Goal: Task Accomplishment & Management: Use online tool/utility

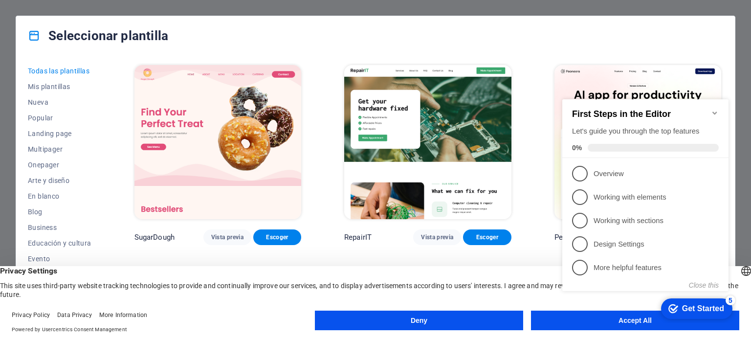
click at [714, 109] on icon "Minimize checklist" at bounding box center [714, 113] width 8 height 8
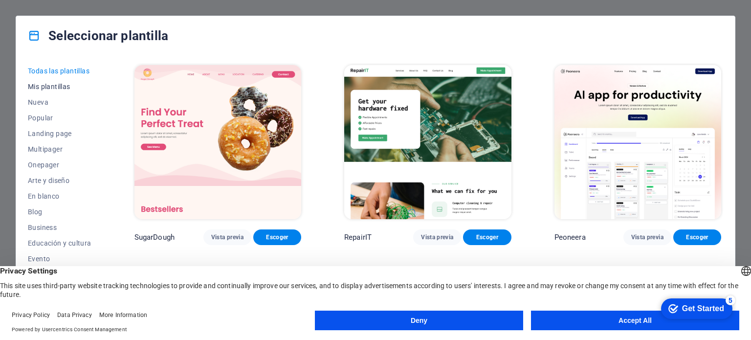
click at [67, 87] on span "Mis plantillas" at bounding box center [60, 87] width 64 height 8
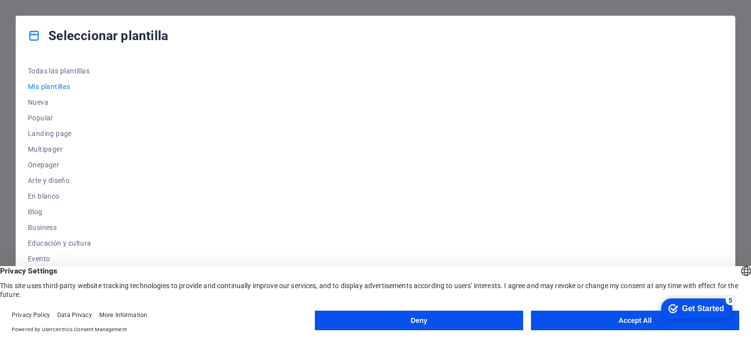
click at [242, 11] on div "Seleccionar plantilla Todas las plantillas Mis plantillas Nueva Popular Landing…" at bounding box center [375, 170] width 751 height 340
click at [59, 71] on span "Todas las plantillas" at bounding box center [60, 71] width 64 height 8
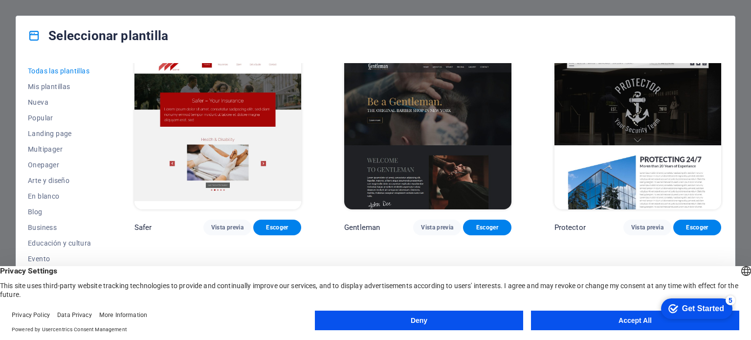
scroll to position [4446, 0]
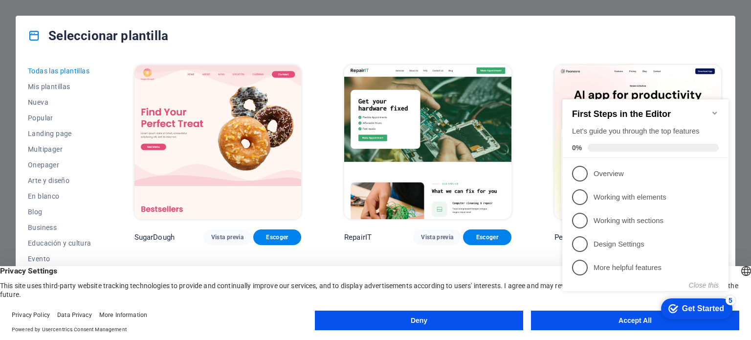
click at [716, 109] on icon "Minimize checklist" at bounding box center [714, 113] width 8 height 8
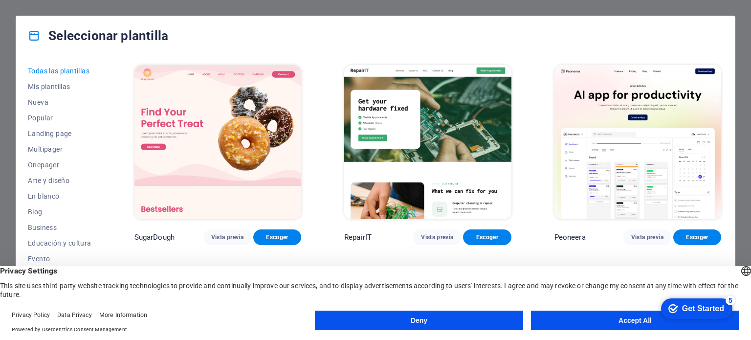
click at [605, 315] on button "Accept All" at bounding box center [635, 320] width 208 height 20
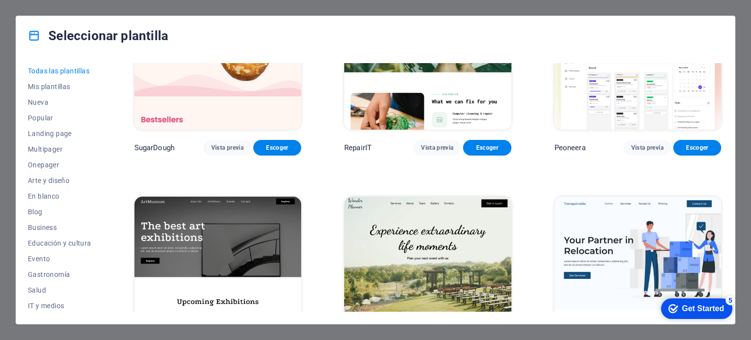
scroll to position [98, 0]
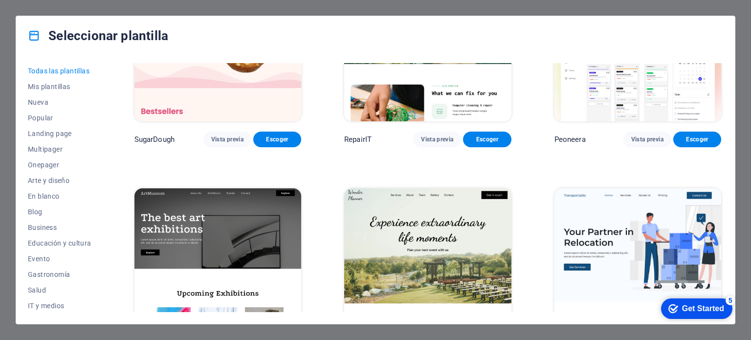
click at [631, 332] on div "Seleccionar plantilla Todas las plantillas Mis plantillas Nueva Popular Landing…" at bounding box center [375, 170] width 751 height 340
click at [678, 308] on div "checkmark Get Started 5" at bounding box center [696, 308] width 56 height 10
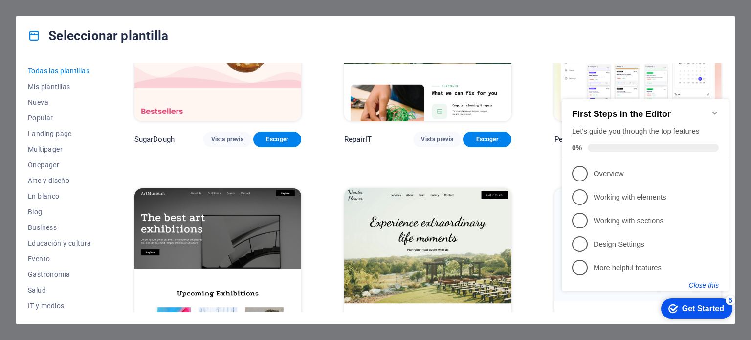
click at [711, 283] on button "Close this" at bounding box center [703, 285] width 30 height 8
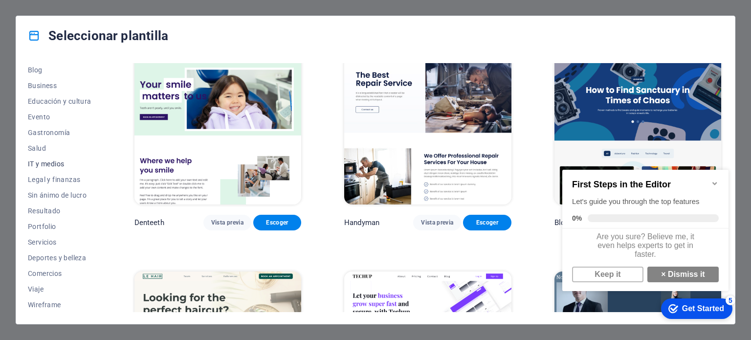
scroll to position [0, 0]
click at [54, 87] on span "Mis plantillas" at bounding box center [60, 87] width 64 height 8
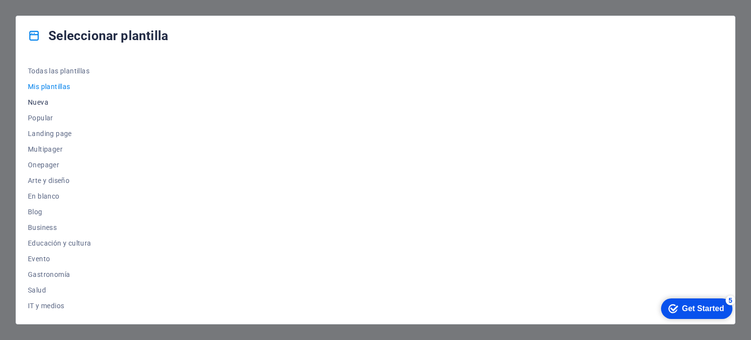
click at [46, 107] on button "Nueva" at bounding box center [60, 102] width 64 height 16
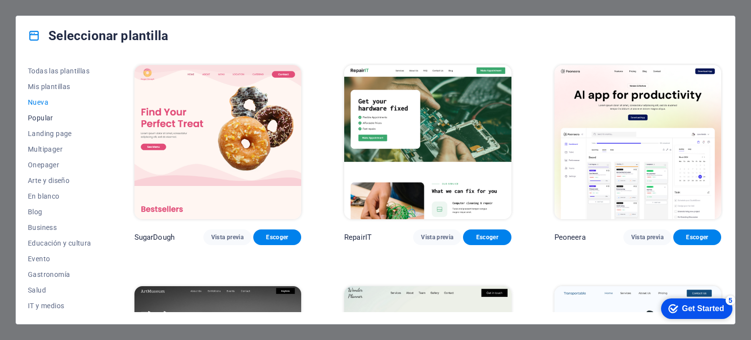
click at [43, 115] on span "Popular" at bounding box center [60, 118] width 64 height 8
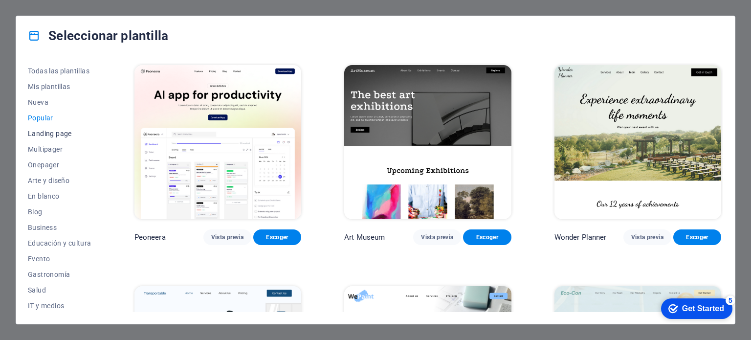
click at [53, 135] on span "Landing page" at bounding box center [60, 133] width 64 height 8
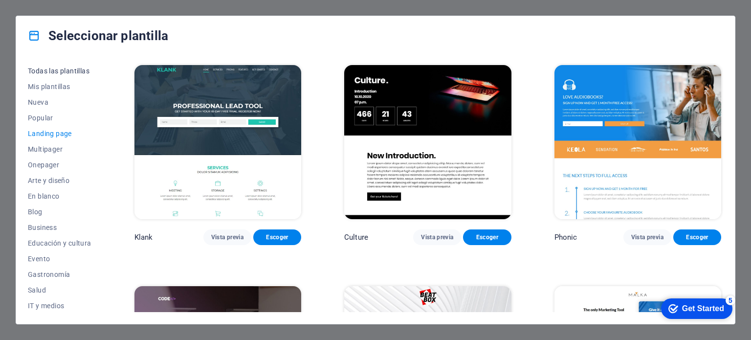
click at [41, 67] on span "Todas las plantillas" at bounding box center [60, 71] width 64 height 8
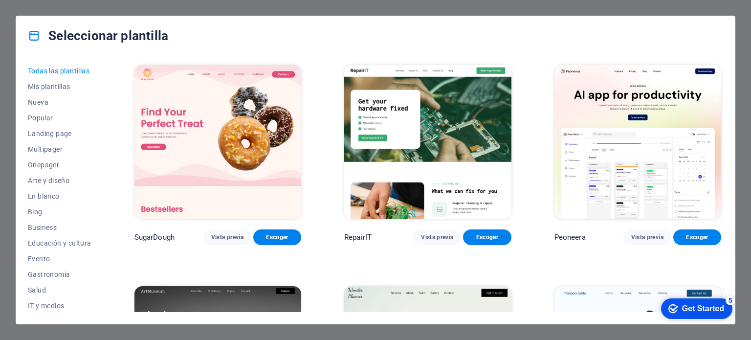
click at [33, 34] on icon at bounding box center [34, 35] width 13 height 13
click at [101, 36] on h4 "Seleccionar plantilla" at bounding box center [98, 36] width 140 height 16
